Goal: Task Accomplishment & Management: Manage account settings

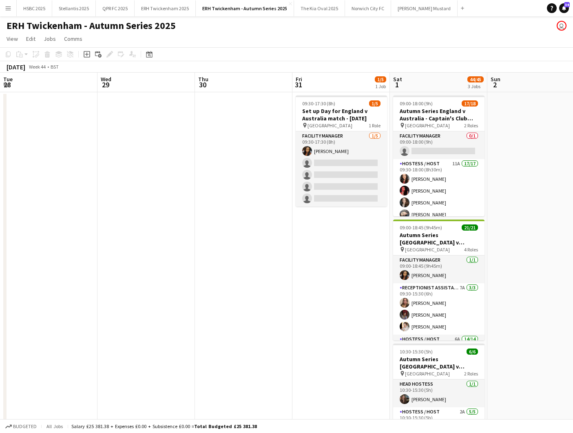
scroll to position [0, 289]
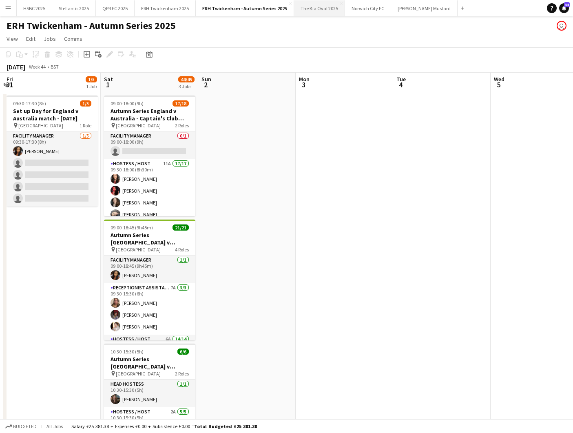
click at [311, 6] on button "The Kia Oval 2025 Close" at bounding box center [319, 8] width 51 height 16
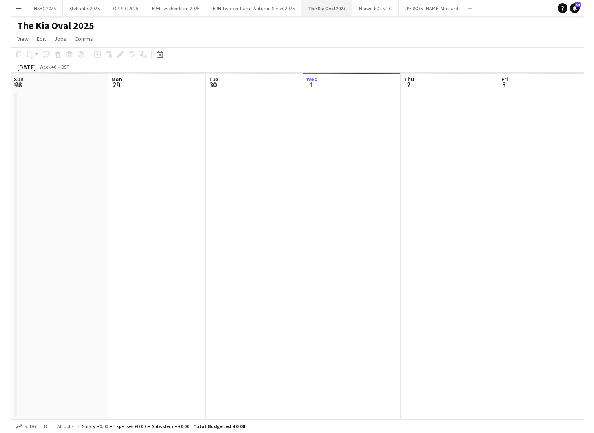
scroll to position [0, 195]
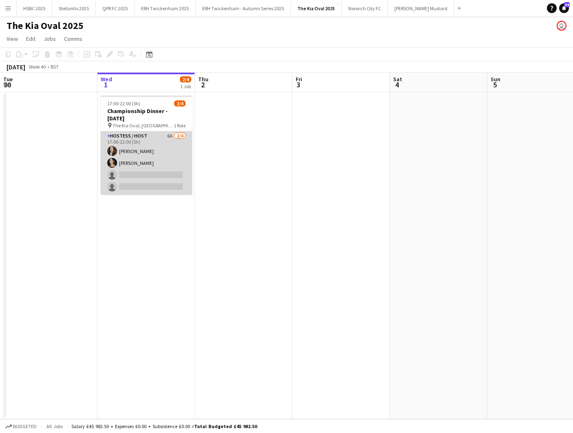
click at [159, 148] on app-card-role "Hostess / Host 6A [DATE] 17:00-22:00 (5h) [PERSON_NAME] [PERSON_NAME] single-ne…" at bounding box center [146, 162] width 91 height 63
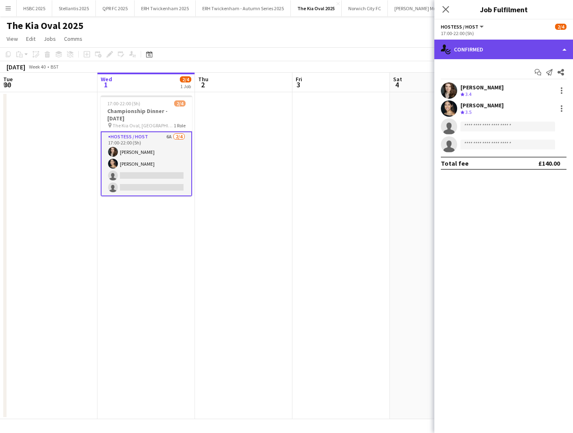
click at [516, 51] on div "single-neutral-actions-check-2 Confirmed" at bounding box center [503, 50] width 139 height 20
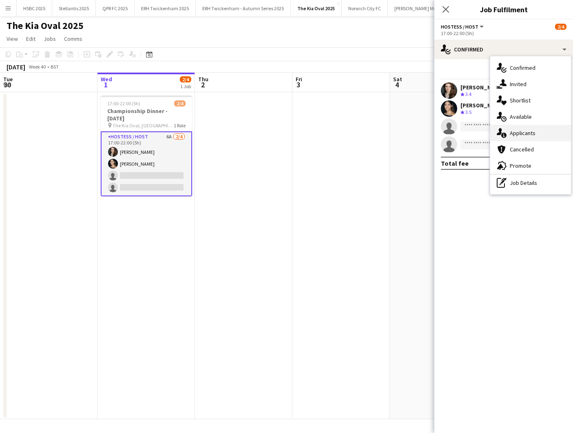
click at [546, 134] on div "single-neutral-actions-information Applicants" at bounding box center [530, 133] width 81 height 16
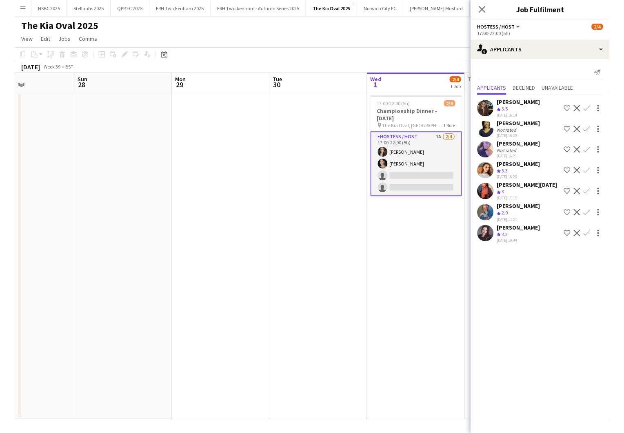
scroll to position [0, 228]
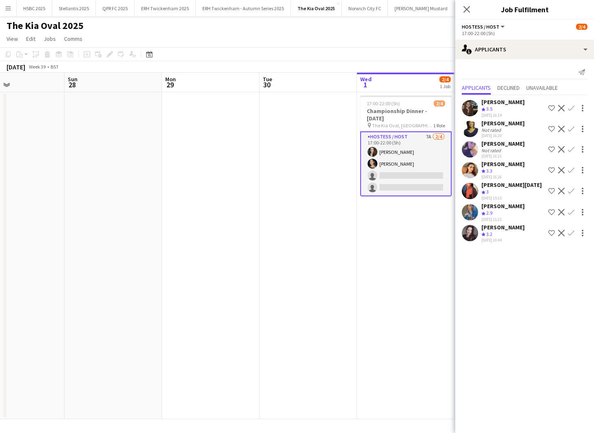
click at [570, 230] on app-icon "Confirm" at bounding box center [571, 233] width 7 height 7
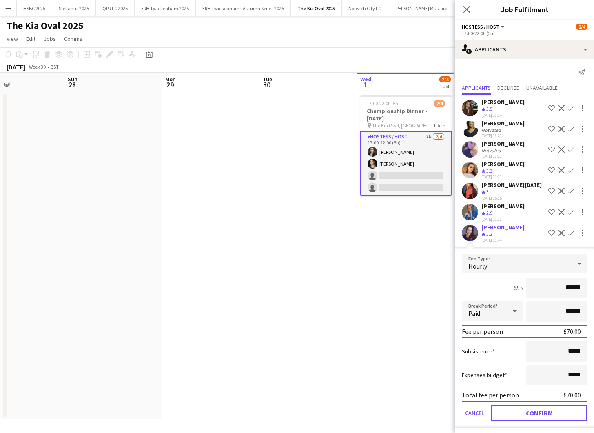
click at [514, 414] on button "Confirm" at bounding box center [539, 413] width 97 height 16
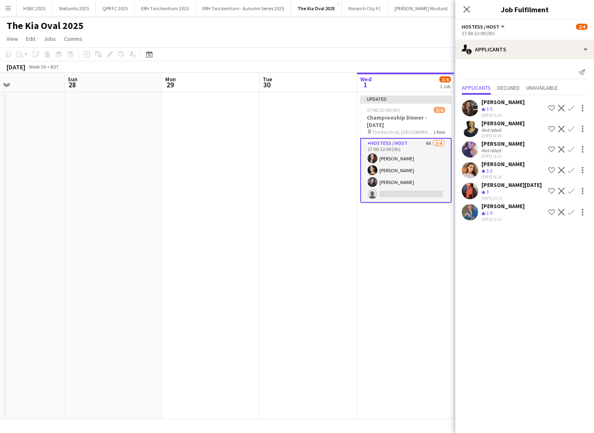
click at [372, 322] on app-date-cell "Updated 17:00-22:00 (5h) 3/4 Championship Dinner - [DATE] pin The [GEOGRAPHIC_D…" at bounding box center [405, 255] width 97 height 327
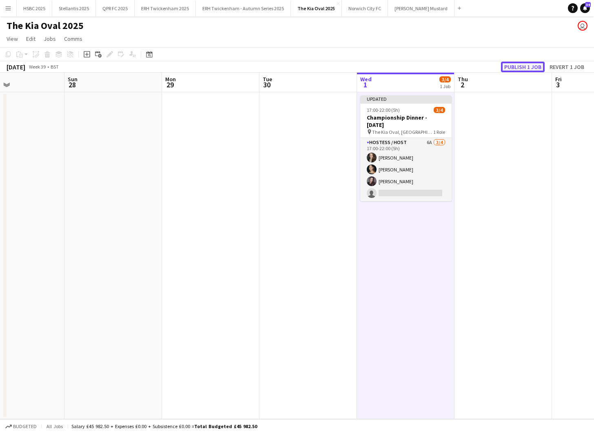
click at [519, 66] on button "Publish 1 job" at bounding box center [523, 67] width 44 height 11
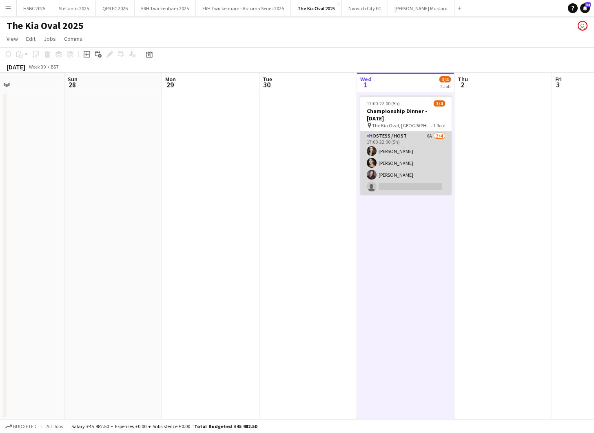
click at [423, 174] on app-card-role "Hostess / Host 6A [DATE] 17:00-22:00 (5h) [PERSON_NAME] [PERSON_NAME] [PERSON_N…" at bounding box center [405, 162] width 91 height 63
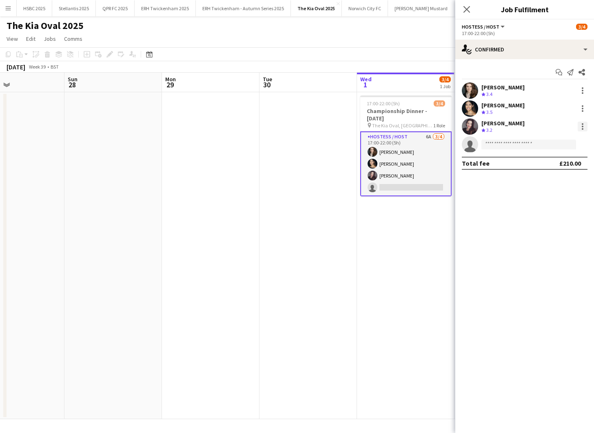
click at [573, 128] on div at bounding box center [583, 129] width 2 height 2
click at [565, 219] on span "Remove" at bounding box center [555, 219] width 51 height 7
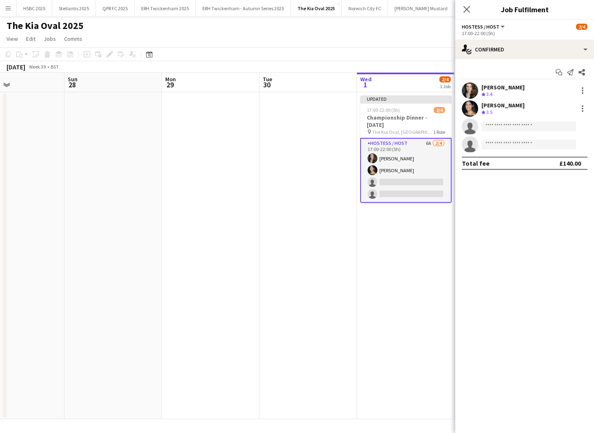
click at [306, 238] on app-date-cell at bounding box center [307, 255] width 97 height 327
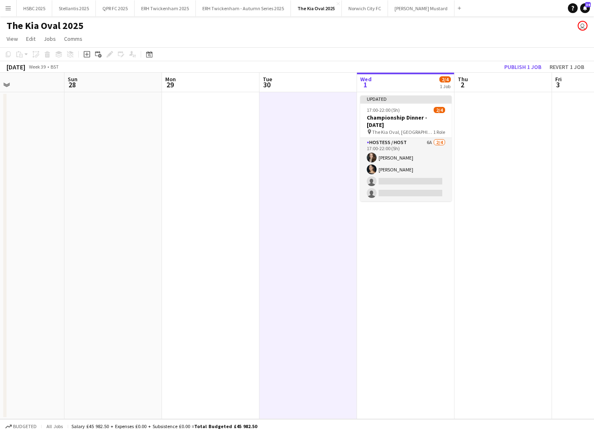
click at [514, 74] on app-board-header-date "Thu 2" at bounding box center [502, 83] width 97 height 20
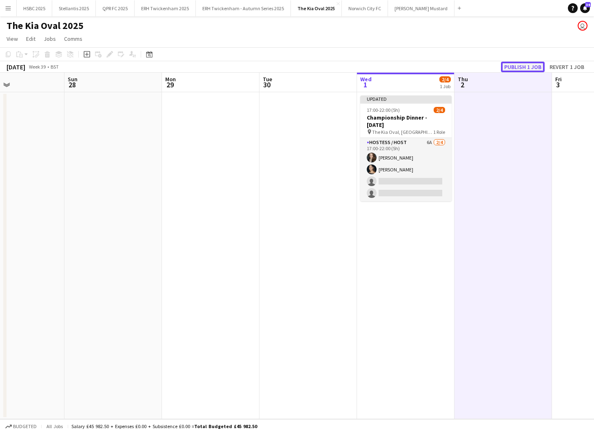
click at [513, 65] on button "Publish 1 job" at bounding box center [523, 67] width 44 height 11
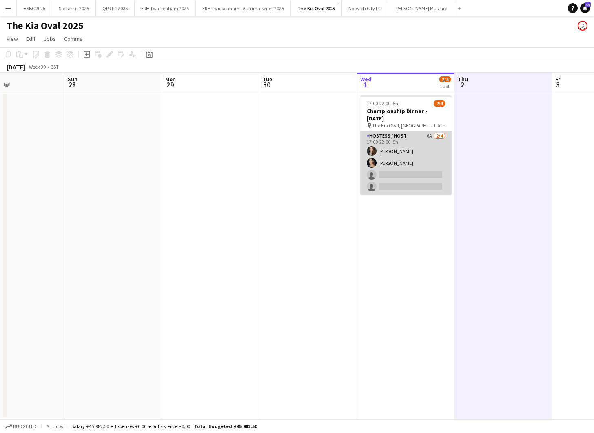
click at [406, 139] on app-card-role "Hostess / Host 6A [DATE] 17:00-22:00 (5h) [PERSON_NAME] [PERSON_NAME] single-ne…" at bounding box center [405, 162] width 91 height 63
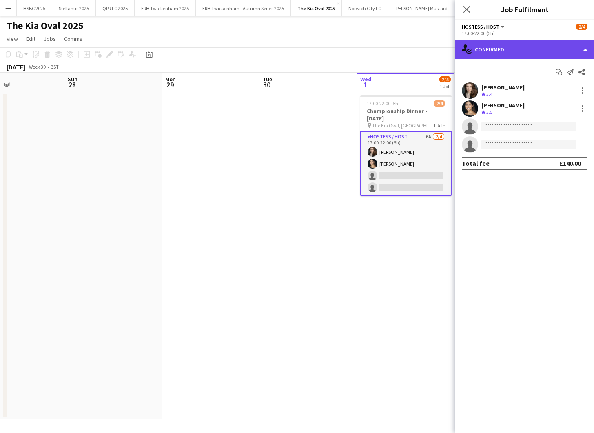
click at [532, 47] on div "single-neutral-actions-check-2 Confirmed" at bounding box center [524, 50] width 139 height 20
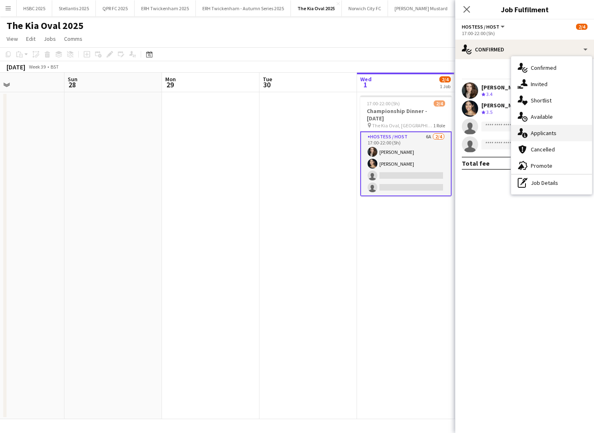
click at [572, 133] on div "single-neutral-actions-information Applicants" at bounding box center [551, 133] width 81 height 16
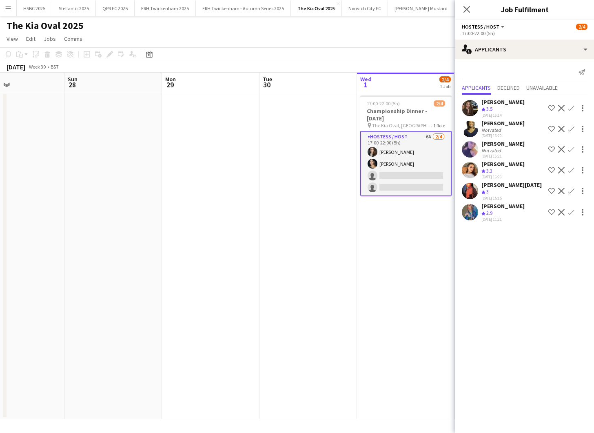
click at [571, 169] on app-icon "Confirm" at bounding box center [571, 170] width 7 height 7
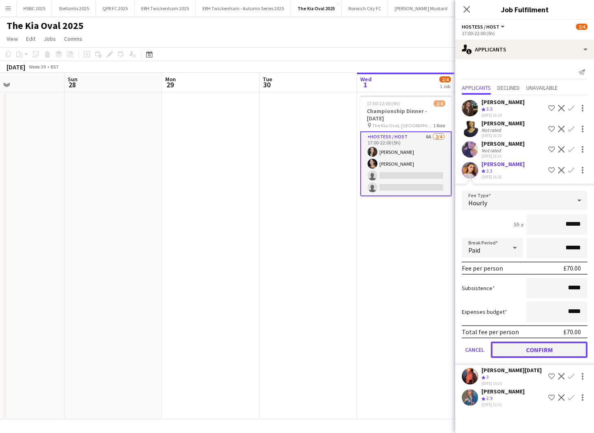
click at [543, 350] on button "Confirm" at bounding box center [539, 349] width 97 height 16
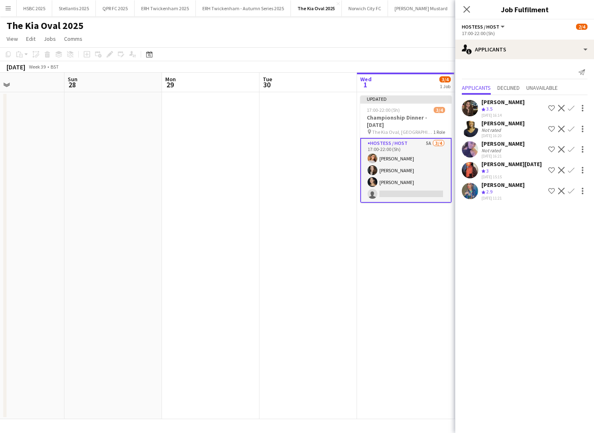
click at [363, 338] on app-date-cell "Updated 17:00-22:00 (5h) 3/4 Championship Dinner - [DATE] pin The [GEOGRAPHIC_D…" at bounding box center [405, 255] width 97 height 327
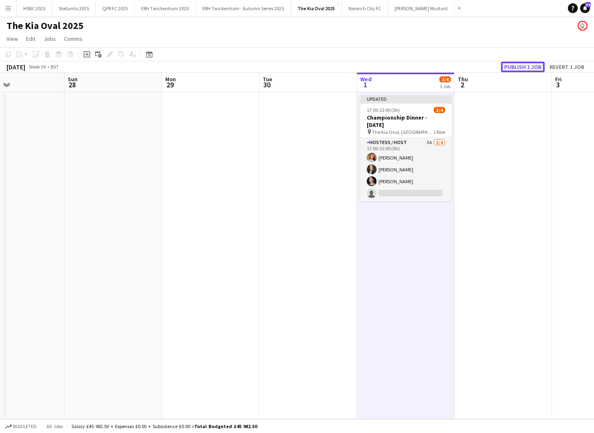
click at [513, 64] on button "Publish 1 job" at bounding box center [523, 67] width 44 height 11
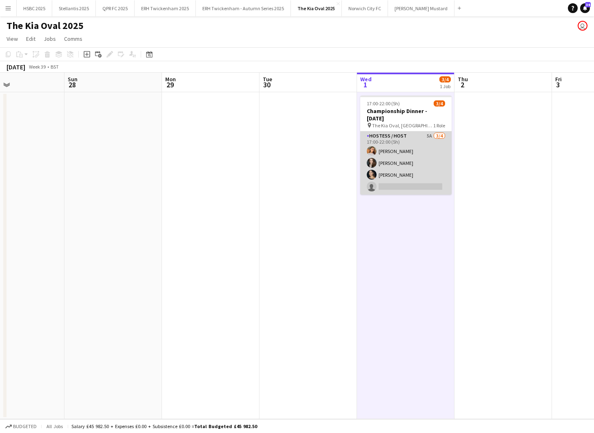
click at [421, 158] on app-card-role "Hostess / Host 5A [DATE] 17:00-22:00 (5h) [PERSON_NAME] [PERSON_NAME] [PERSON_N…" at bounding box center [405, 162] width 91 height 63
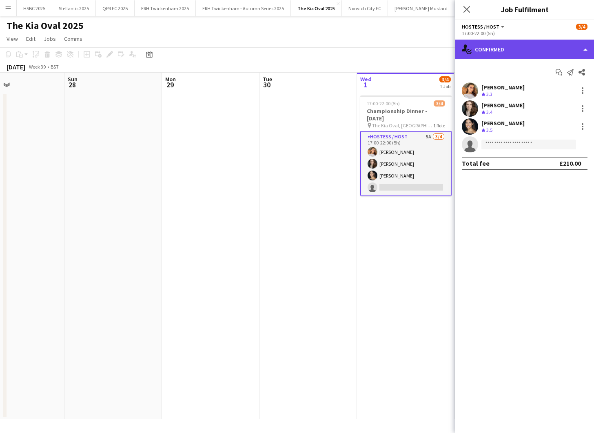
click at [515, 48] on div "single-neutral-actions-check-2 Confirmed" at bounding box center [524, 50] width 139 height 20
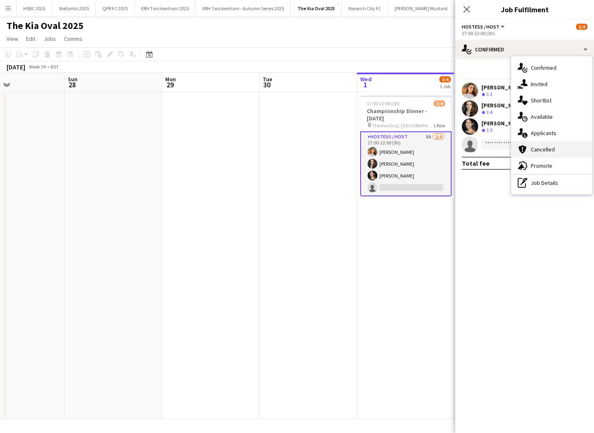
click at [564, 141] on div "cancellation Cancelled" at bounding box center [551, 149] width 81 height 16
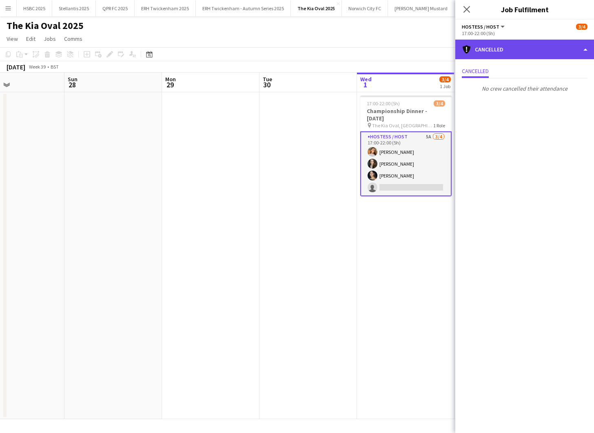
drag, startPoint x: 510, startPoint y: 42, endPoint x: 514, endPoint y: 50, distance: 9.2
click at [510, 42] on div "cancellation Cancelled" at bounding box center [524, 50] width 139 height 20
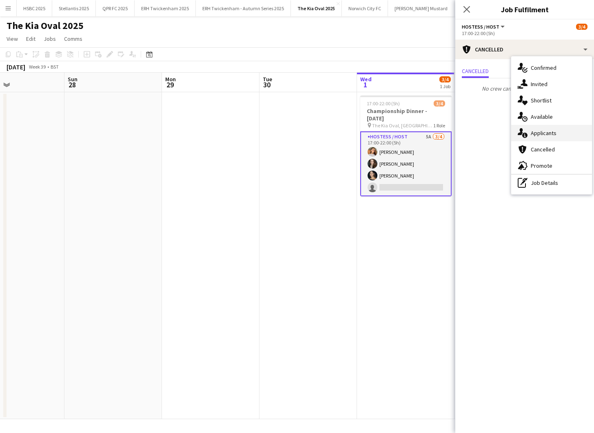
click at [568, 131] on div "single-neutral-actions-information Applicants" at bounding box center [551, 133] width 81 height 16
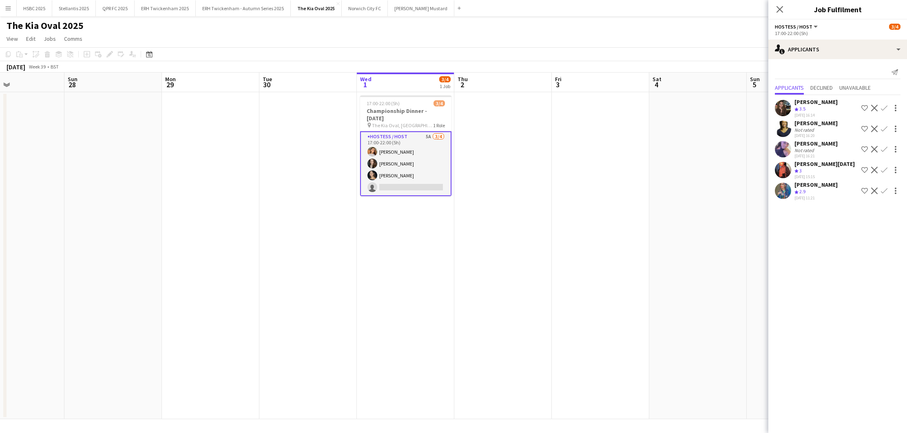
click at [7, 6] on app-icon "Menu" at bounding box center [8, 8] width 7 height 7
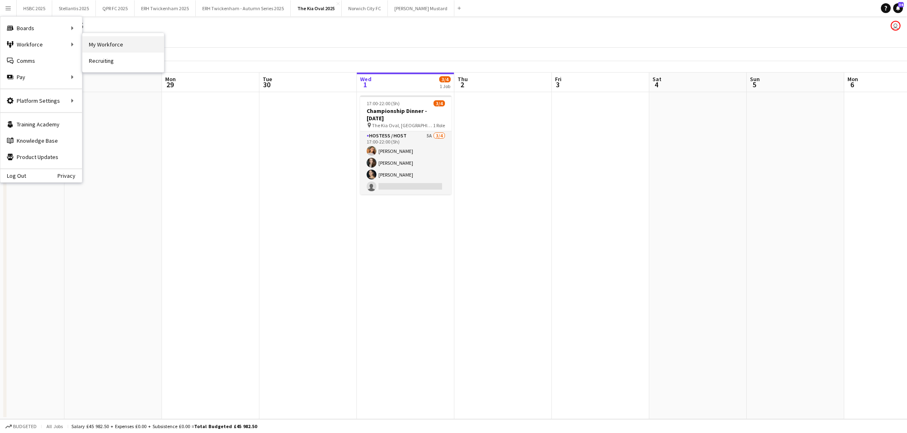
click at [120, 37] on link "My Workforce" at bounding box center [123, 44] width 82 height 16
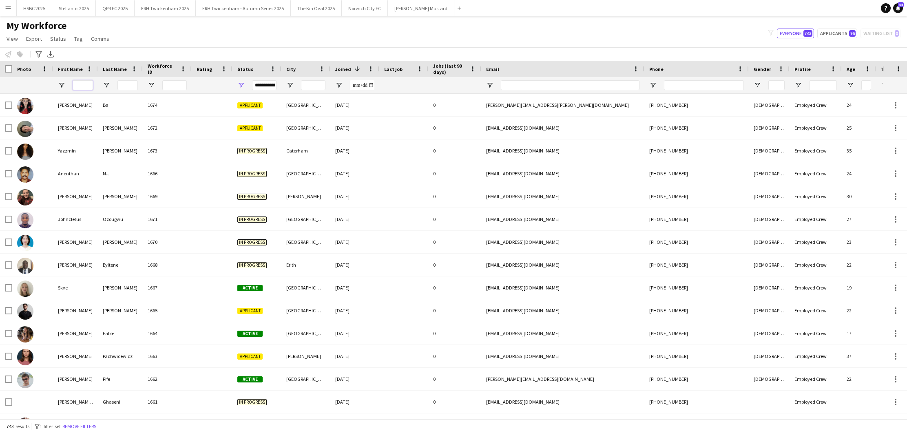
click at [86, 86] on input "First Name Filter Input" at bounding box center [83, 85] width 20 height 10
type input "*****"
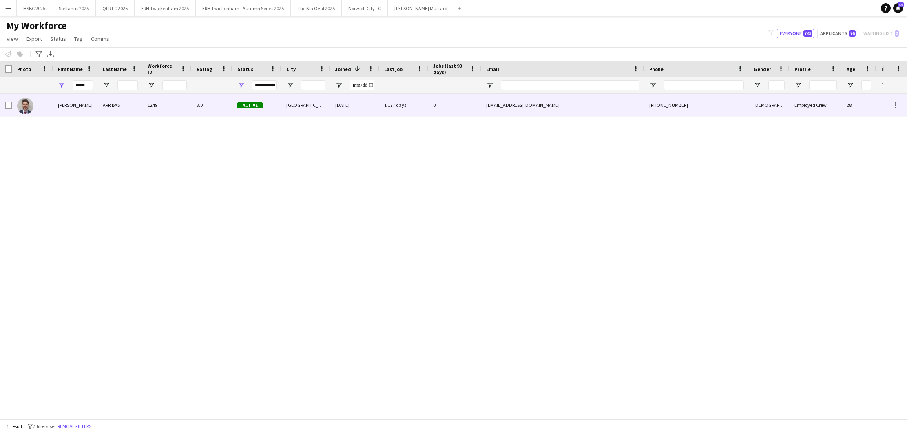
click at [69, 104] on div "[PERSON_NAME]" at bounding box center [75, 105] width 45 height 22
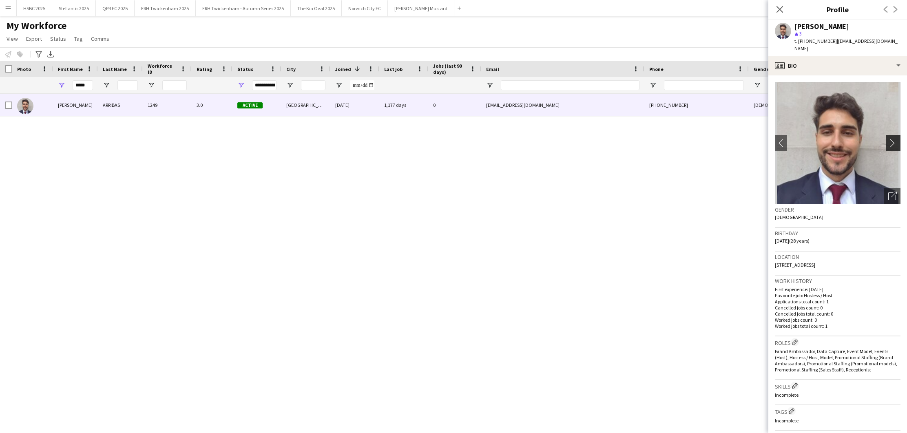
click at [573, 139] on app-icon "chevron-right" at bounding box center [894, 143] width 13 height 9
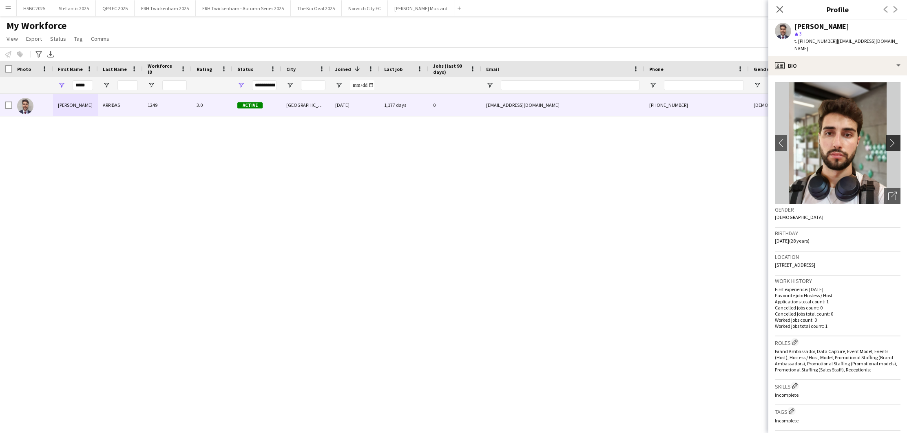
click at [573, 139] on app-icon "chevron-right" at bounding box center [894, 143] width 13 height 9
